Goal: Task Accomplishment & Management: Manage account settings

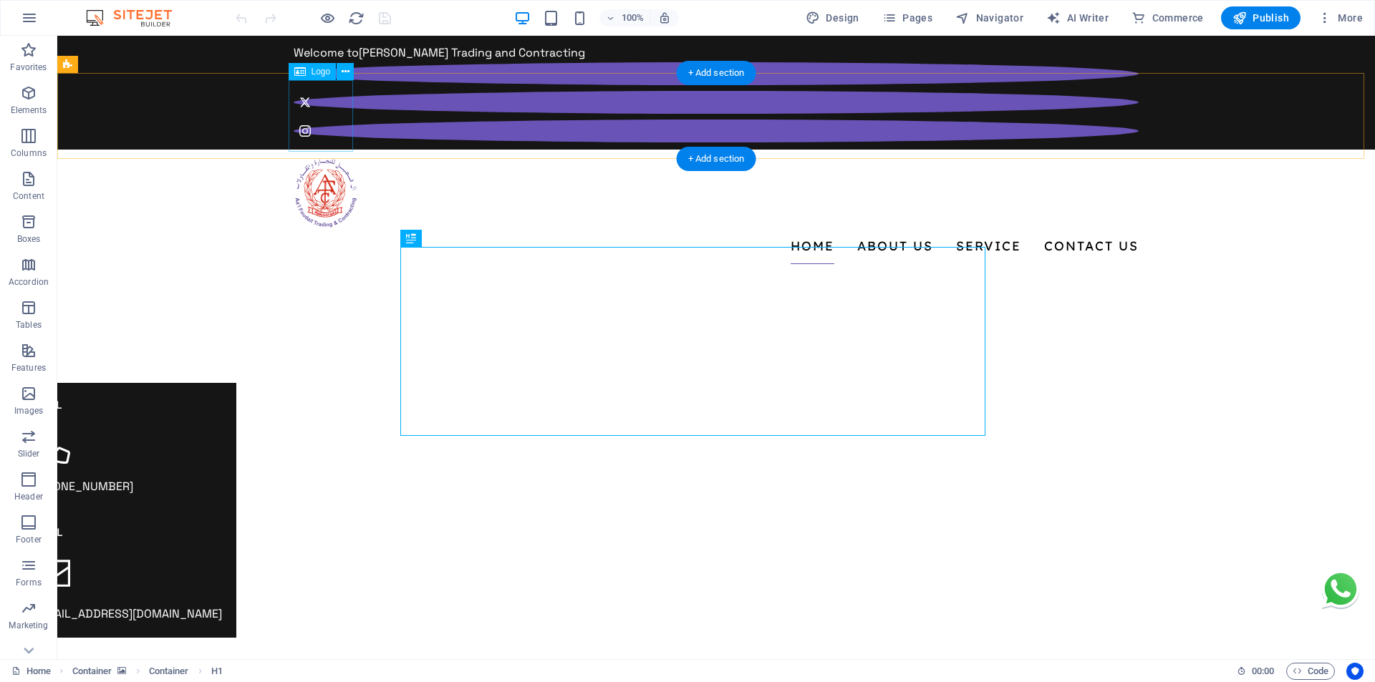
click at [319, 157] on div at bounding box center [716, 193] width 845 height 72
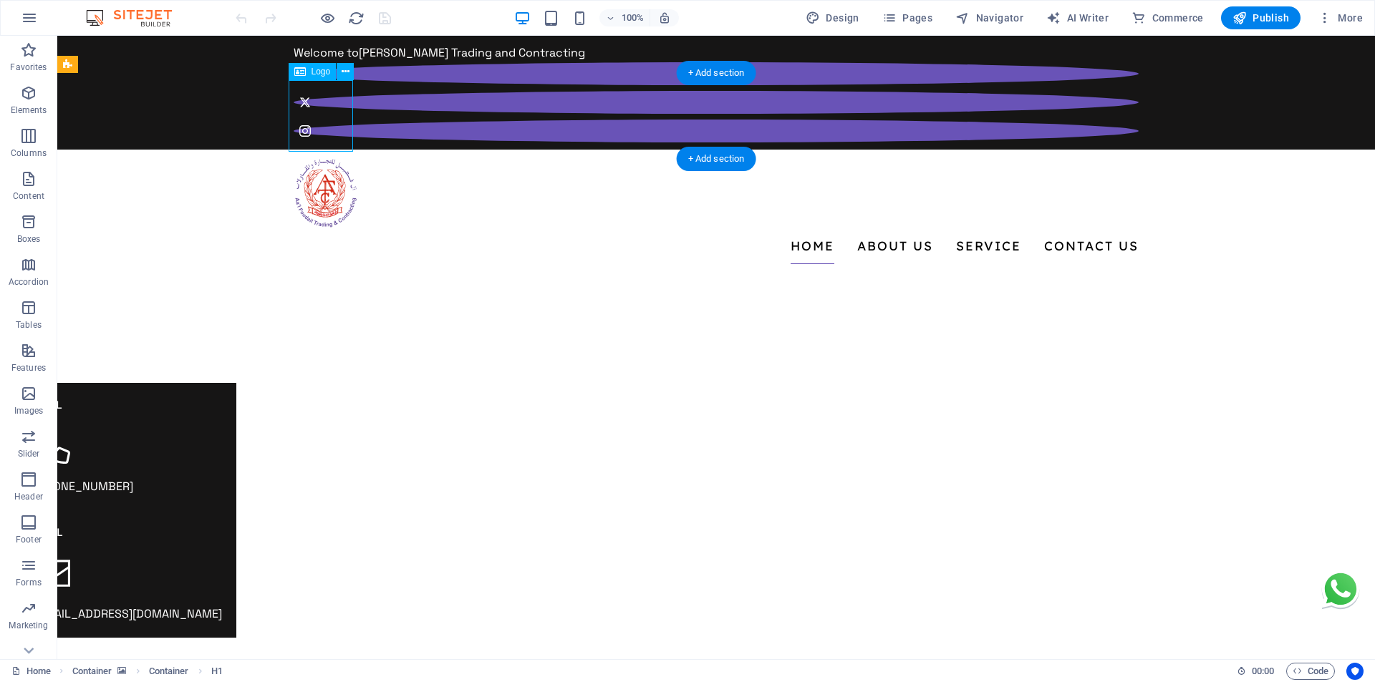
click at [319, 157] on div at bounding box center [716, 193] width 845 height 72
select select "px"
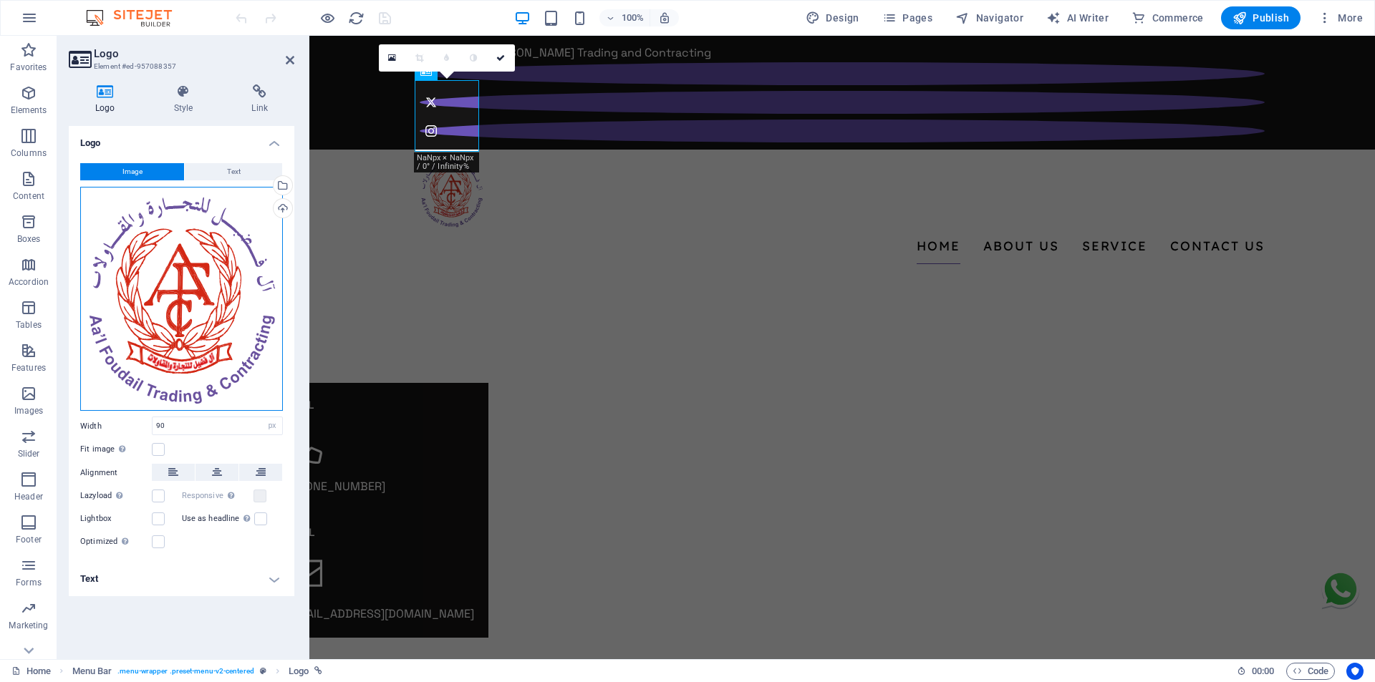
click at [180, 293] on div "Drag files here, click to choose files or select files from Files or our free s…" at bounding box center [181, 299] width 203 height 225
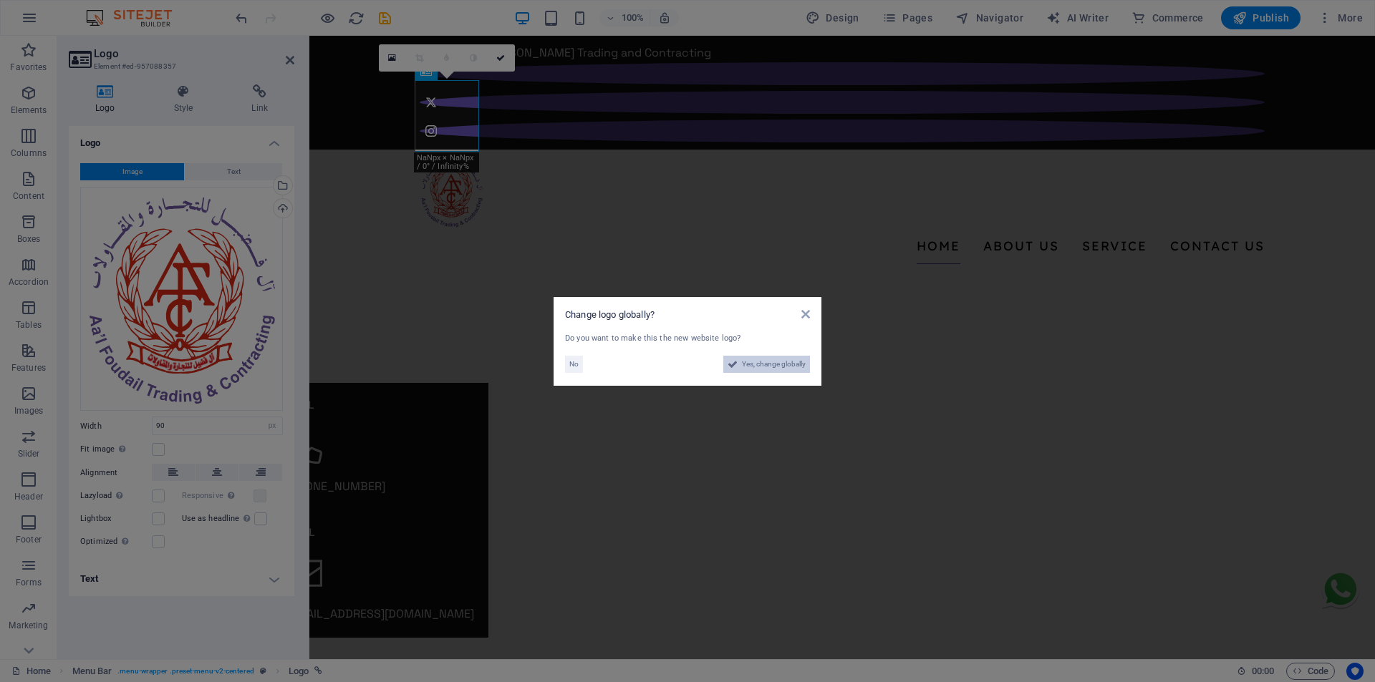
click at [774, 366] on span "Yes, change globally" at bounding box center [774, 364] width 64 height 17
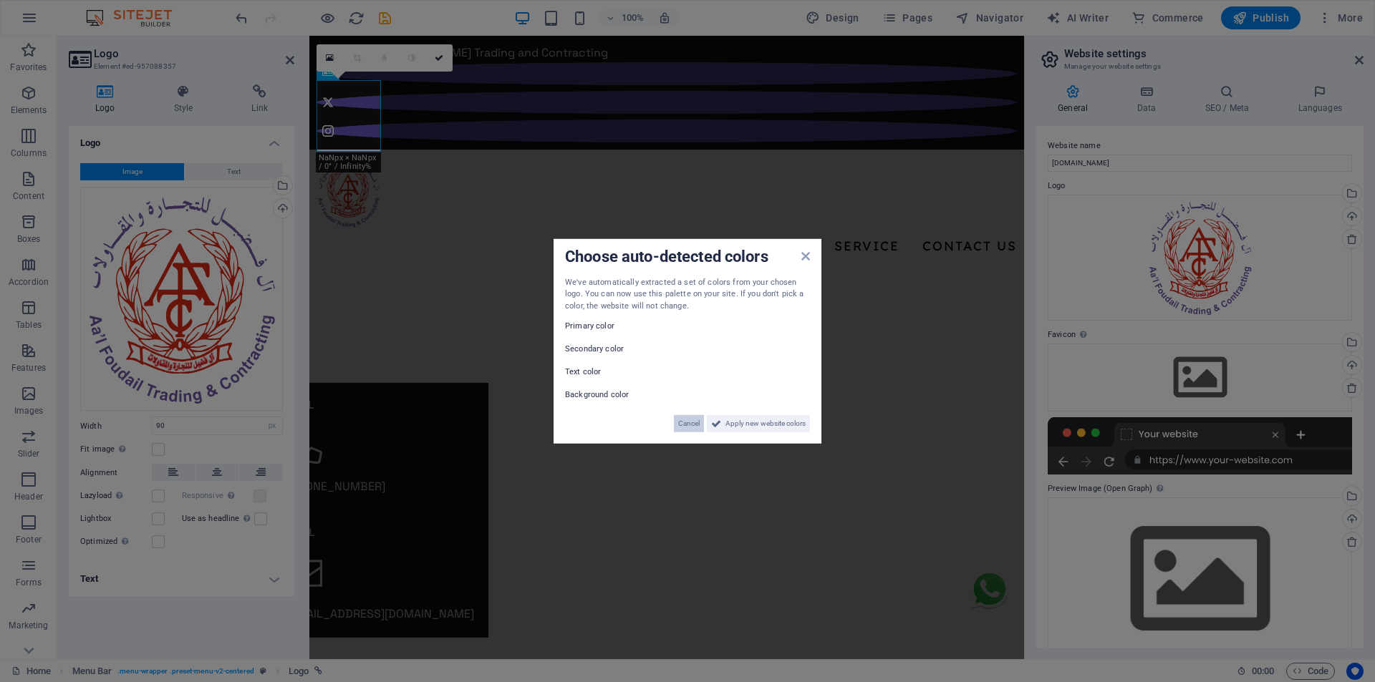
click at [695, 423] on span "Cancel" at bounding box center [688, 423] width 21 height 17
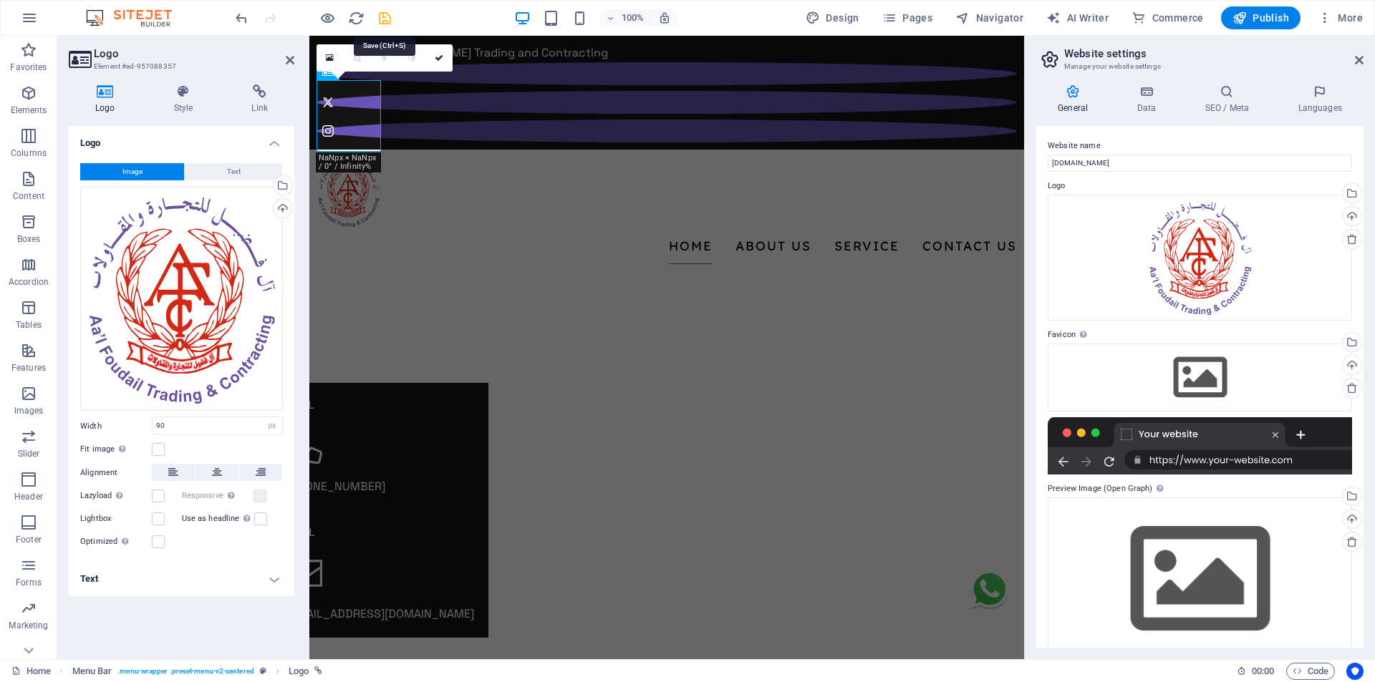
click at [385, 19] on icon "save" at bounding box center [385, 18] width 16 height 16
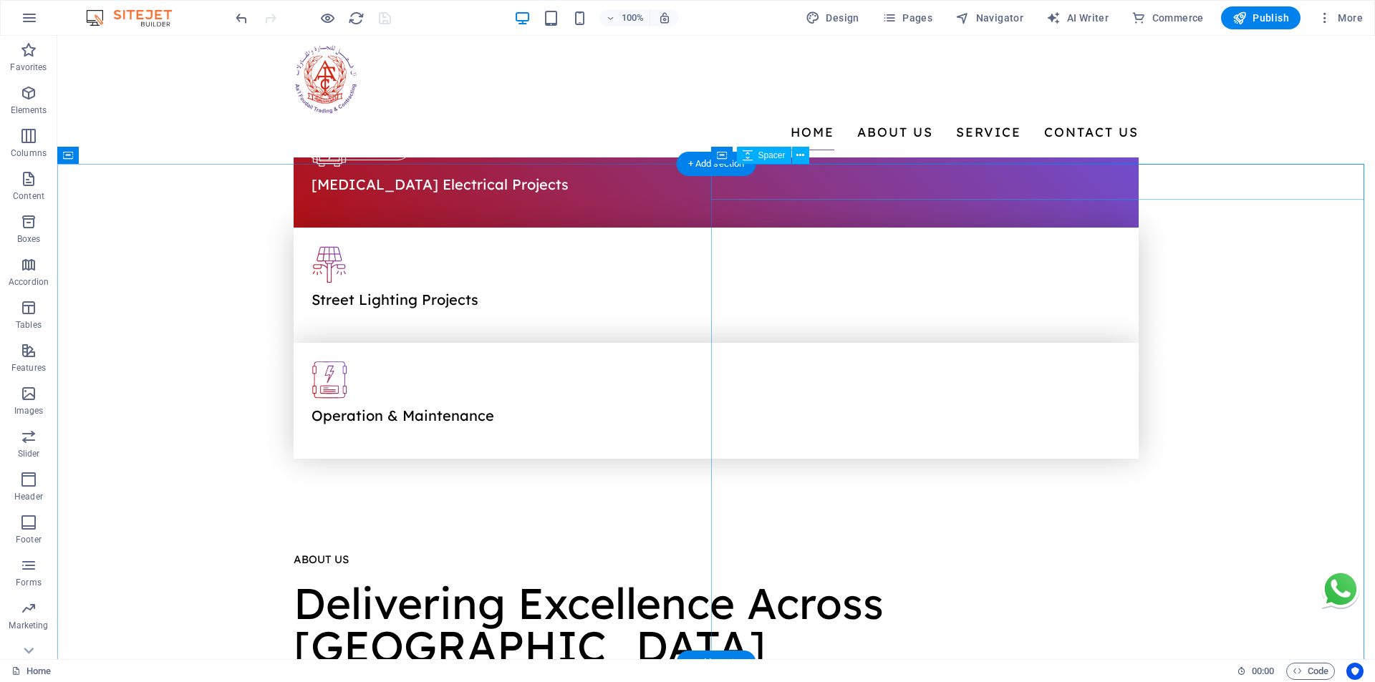
scroll to position [934, 0]
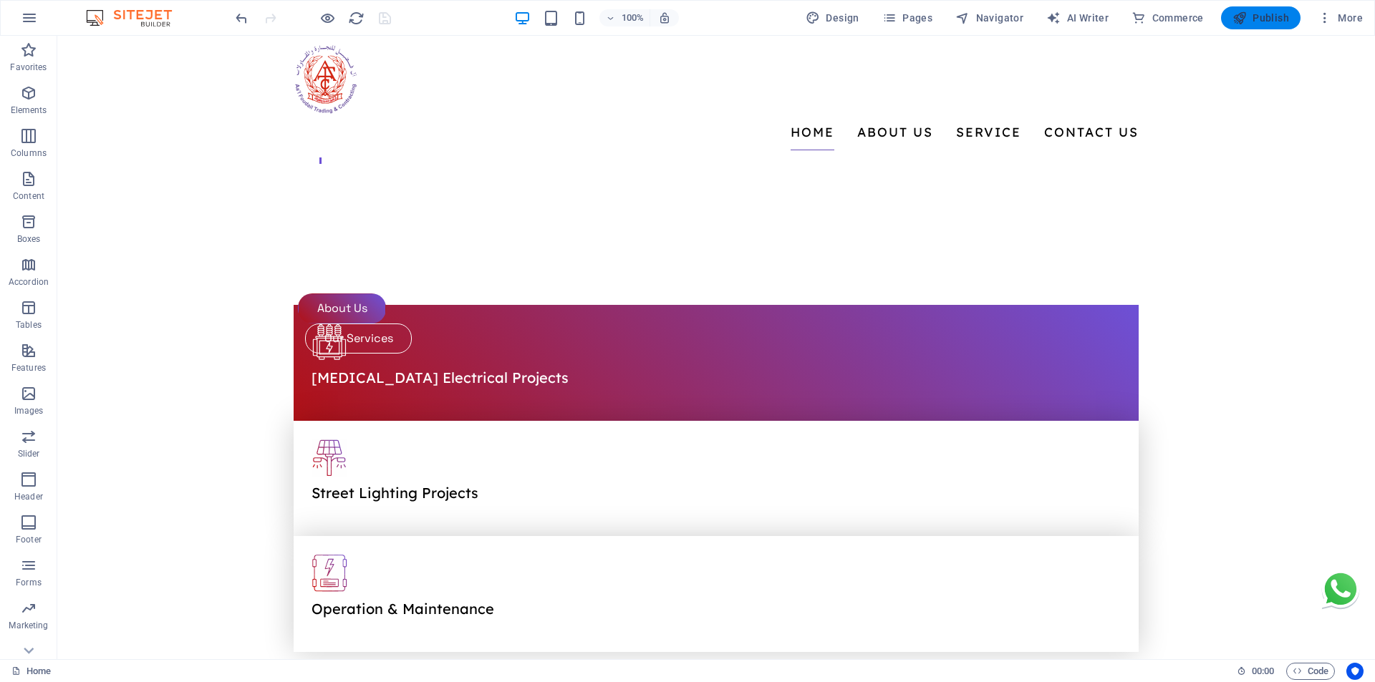
click at [1264, 19] on span "Publish" at bounding box center [1260, 18] width 57 height 14
